Goal: Task Accomplishment & Management: Manage account settings

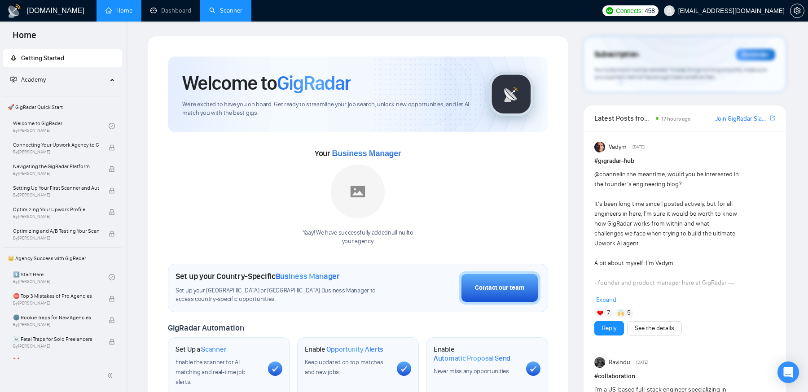
click at [226, 13] on link "Scanner" at bounding box center [225, 11] width 33 height 8
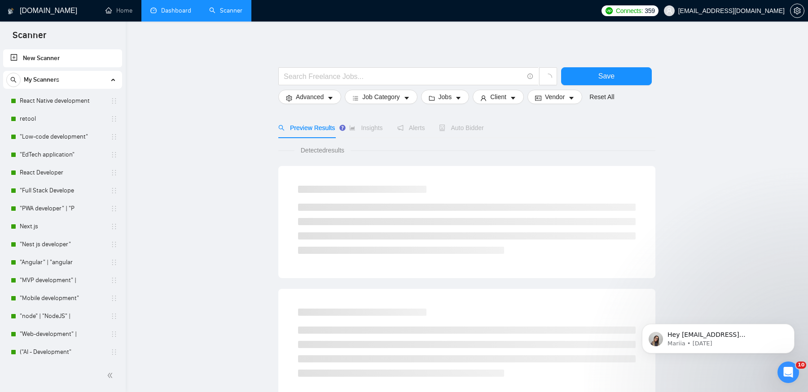
click at [172, 9] on link "Dashboard" at bounding box center [170, 11] width 41 height 8
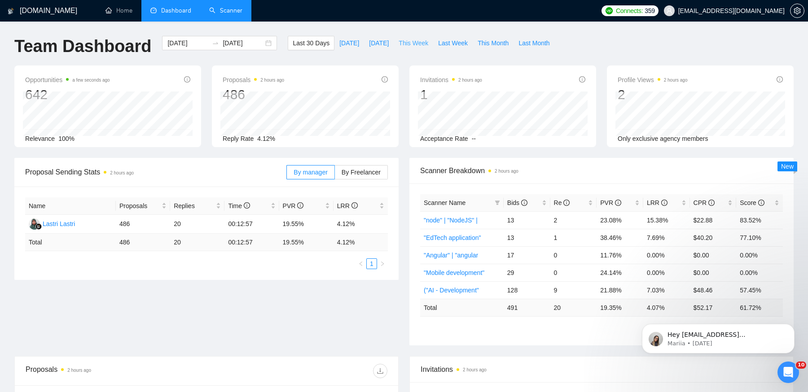
click at [419, 44] on span "This Week" at bounding box center [413, 43] width 30 height 10
type input "2025-10-06"
type input "2025-10-12"
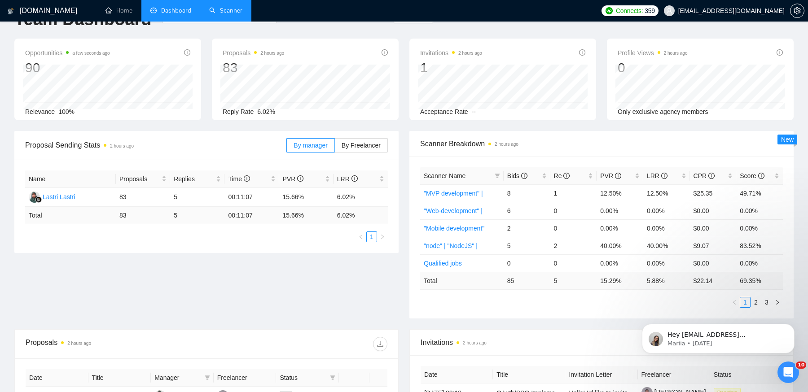
scroll to position [39, 0]
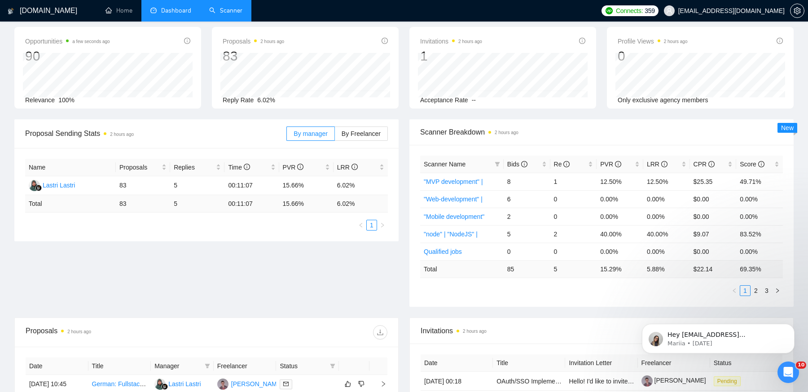
click at [755, 282] on div "Scanner Name Bids Re PVR LRR CPR Score "MVP development" | 8 1 12.50% 12.50% $2…" at bounding box center [601, 226] width 363 height 140
click at [757, 286] on link "2" at bounding box center [756, 291] width 10 height 10
click at [765, 289] on link "3" at bounding box center [766, 291] width 10 height 10
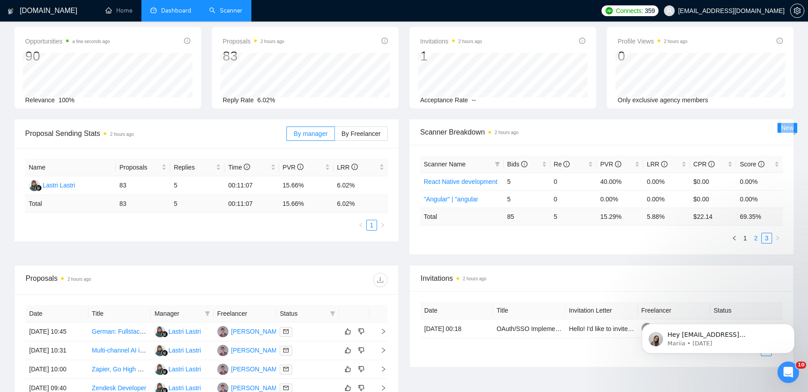
click at [755, 237] on link "2" at bounding box center [756, 238] width 10 height 10
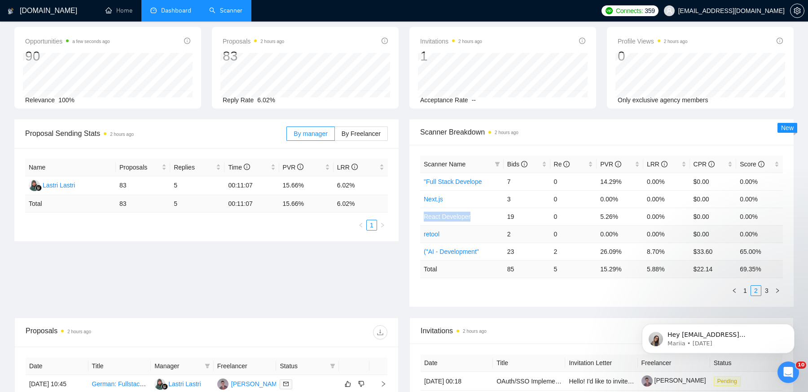
click at [433, 232] on link "retool" at bounding box center [432, 234] width 16 height 7
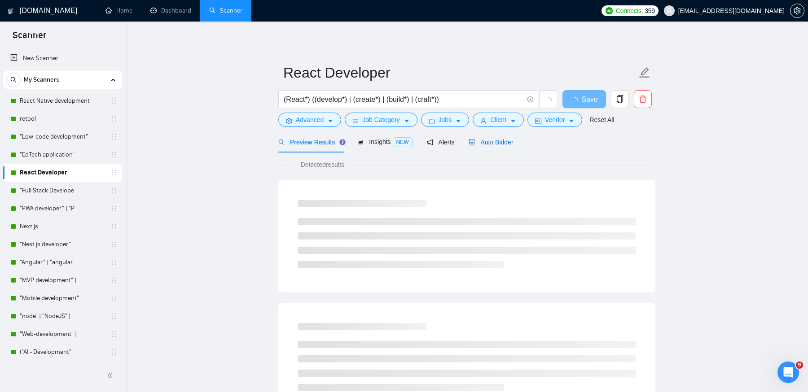
click at [499, 140] on span "Auto Bidder" at bounding box center [490, 142] width 44 height 7
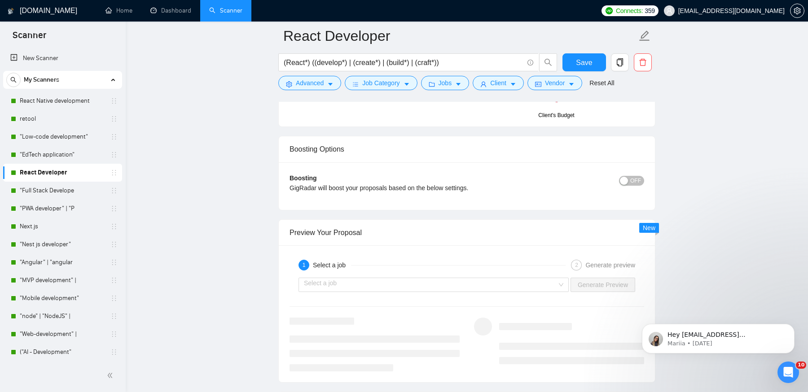
scroll to position [1712, 0]
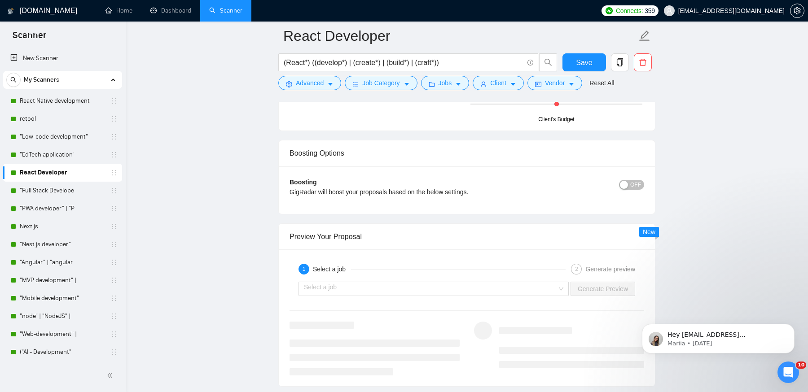
click at [644, 180] on button "OFF" at bounding box center [631, 185] width 25 height 10
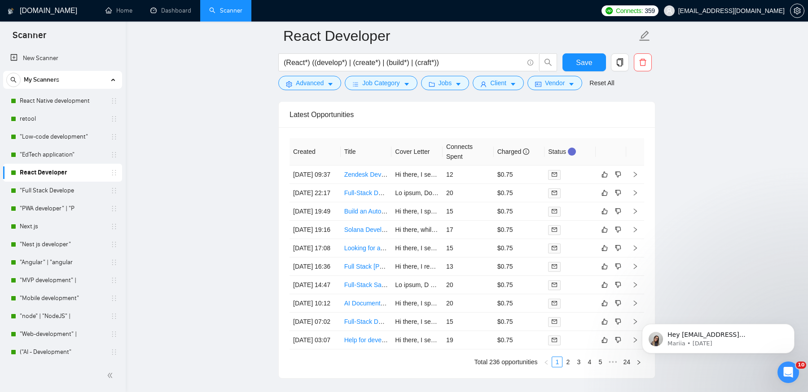
scroll to position [2647, 0]
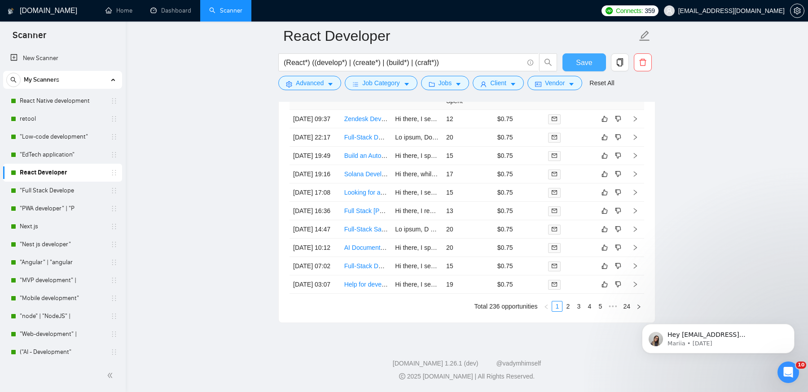
click at [585, 64] on span "Save" at bounding box center [584, 62] width 16 height 11
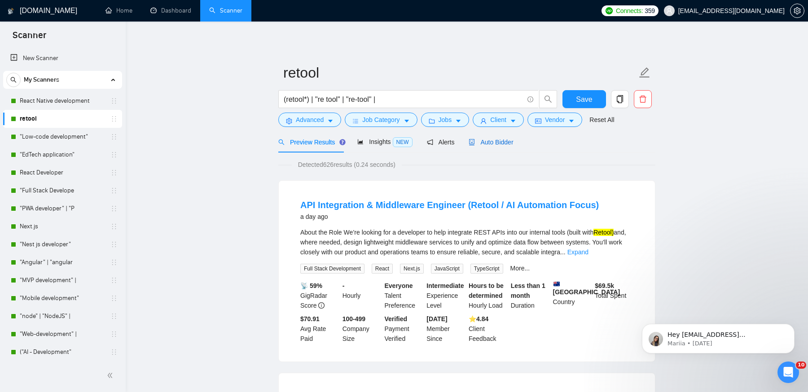
click at [482, 141] on span "Auto Bidder" at bounding box center [490, 142] width 44 height 7
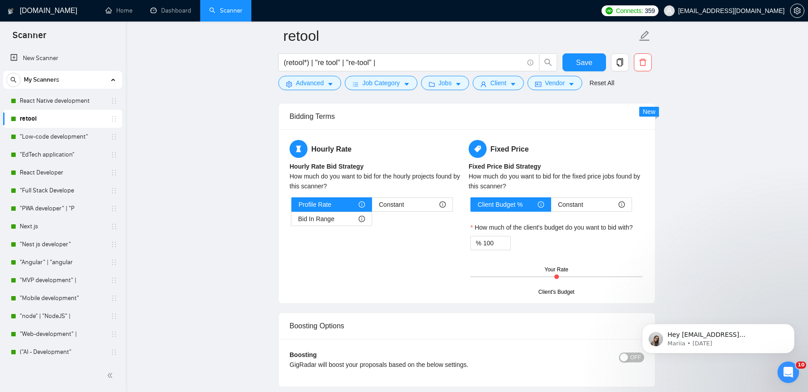
scroll to position [1517, 0]
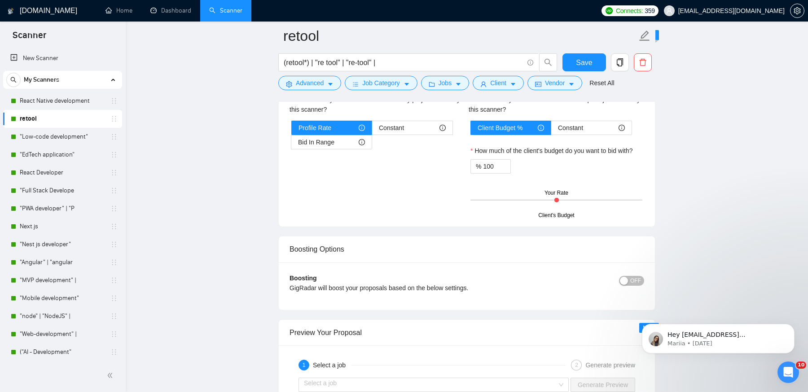
click at [631, 277] on span "OFF" at bounding box center [635, 281] width 11 height 10
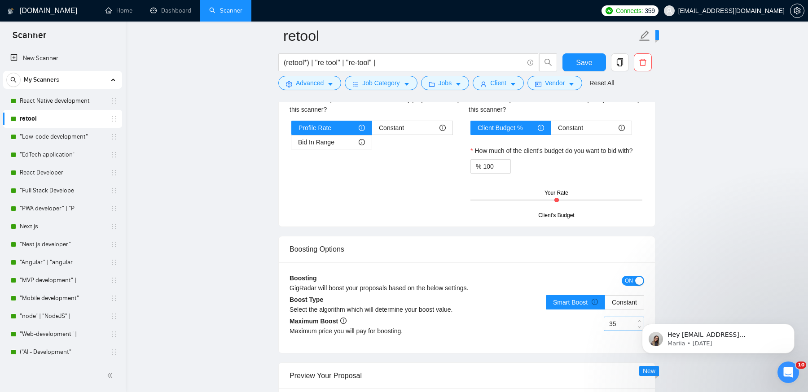
click at [617, 317] on input "35" at bounding box center [623, 323] width 39 height 13
type input "30"
click at [585, 62] on span "Save" at bounding box center [584, 62] width 16 height 11
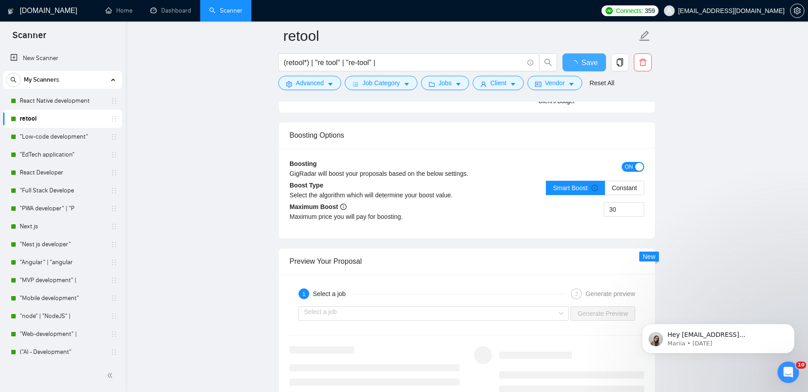
checkbox input "true"
